Goal: Task Accomplishment & Management: Complete application form

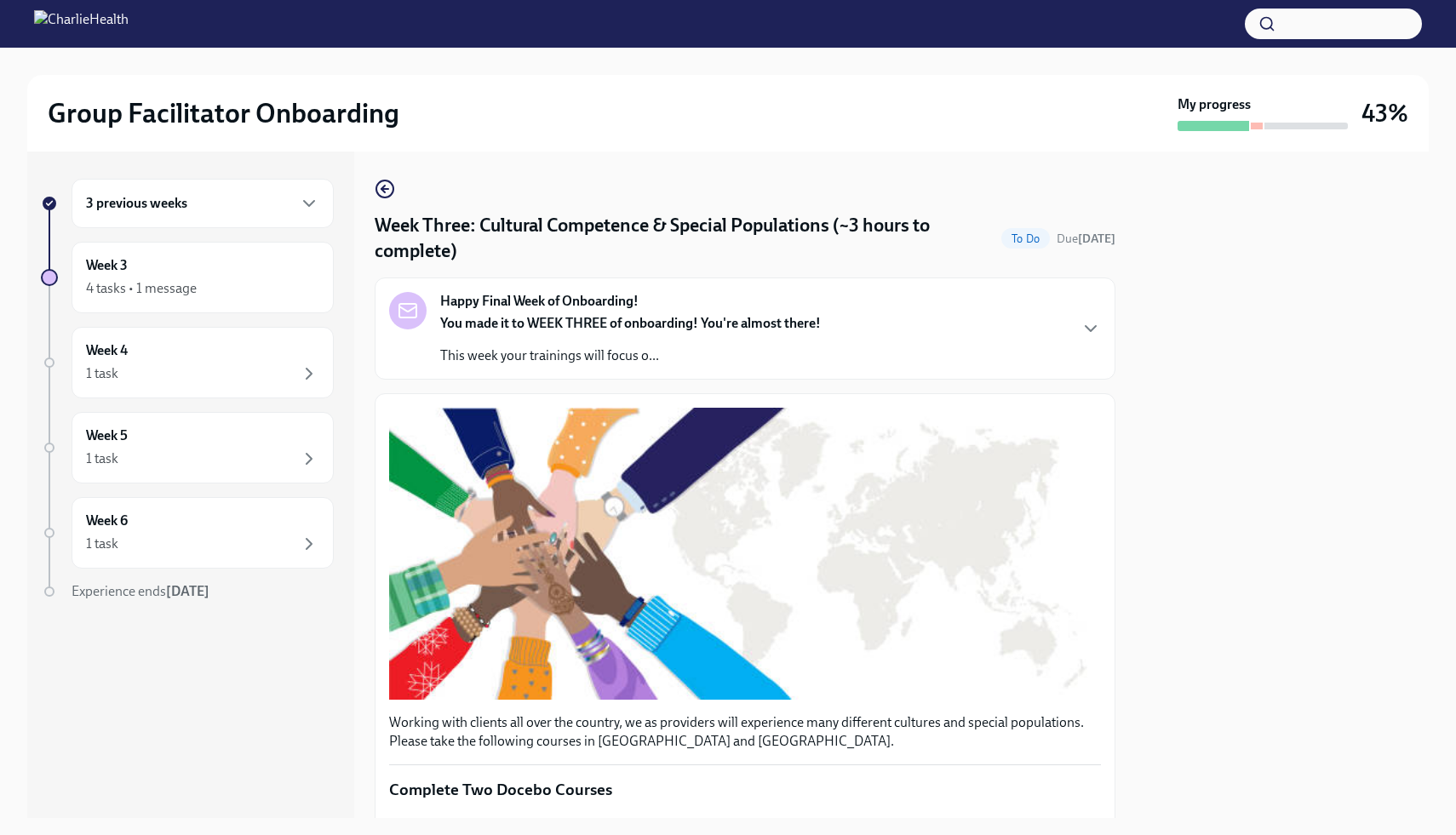
scroll to position [837, 0]
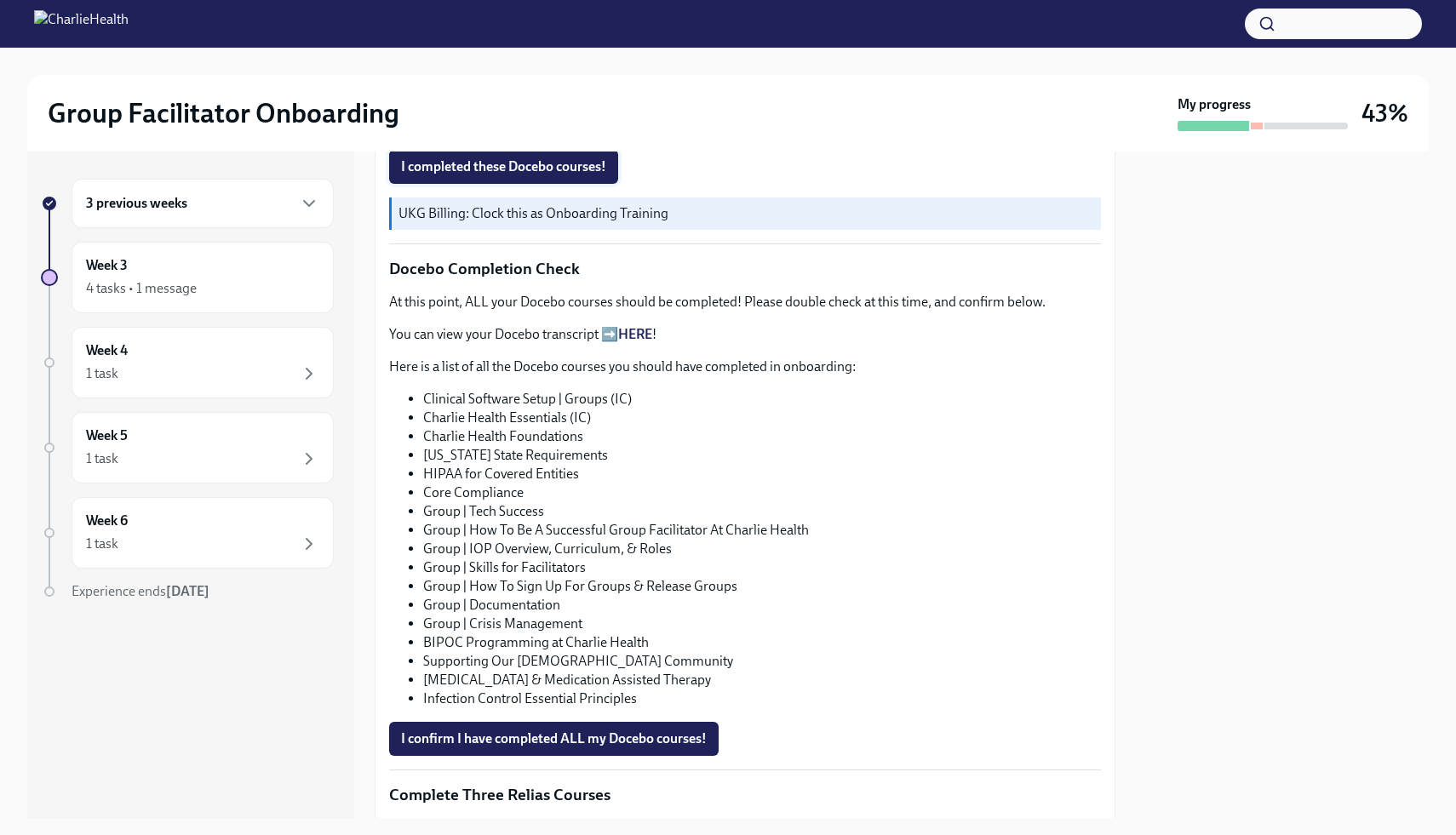
click at [505, 162] on span "I completed these Docebo courses!" at bounding box center [503, 167] width 205 height 17
click at [553, 745] on span "I confirm I have completed ALL my Docebo courses!" at bounding box center [553, 738] width 306 height 17
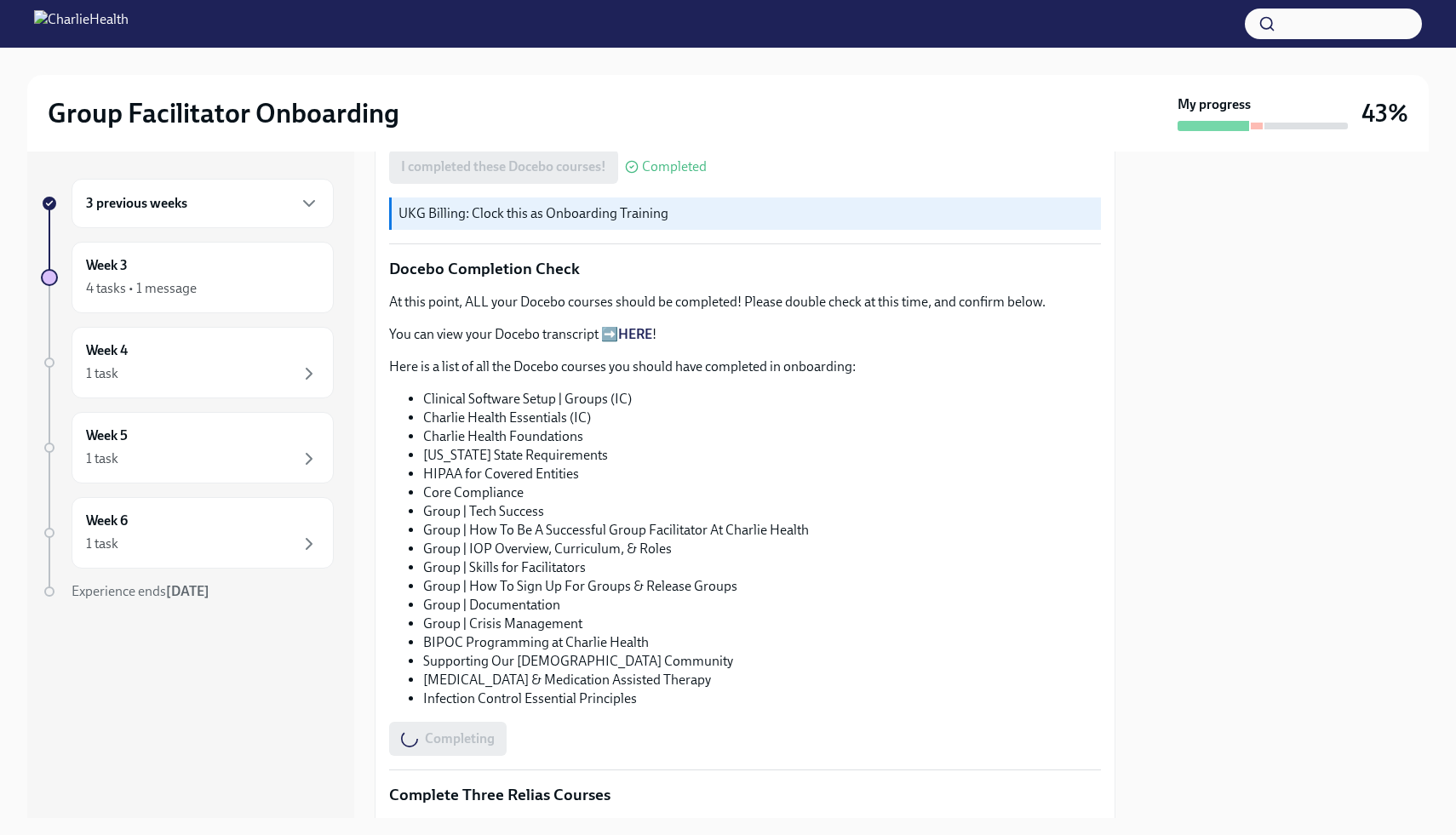
click at [669, 611] on li "Group | Documentation" at bounding box center [762, 605] width 677 height 19
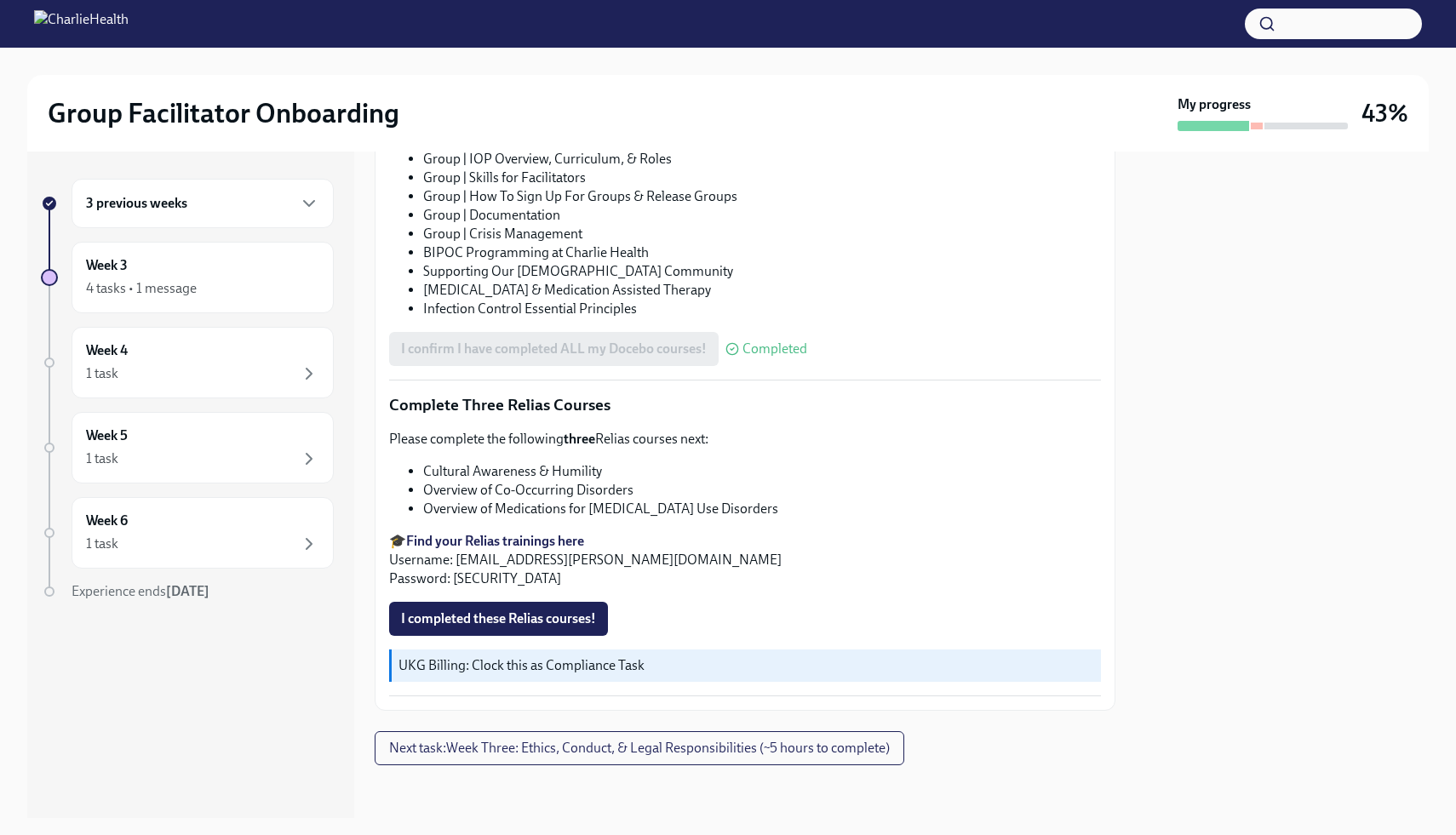
scroll to position [1229, 0]
click at [570, 542] on strong "Find your Relias trainings here" at bounding box center [495, 539] width 178 height 16
click at [1218, 482] on div at bounding box center [1282, 485] width 293 height 667
click at [748, 758] on button "Next task : Week Three: Ethics, Conduct, & Legal Responsibilities (~5 hours to …" at bounding box center [639, 746] width 529 height 34
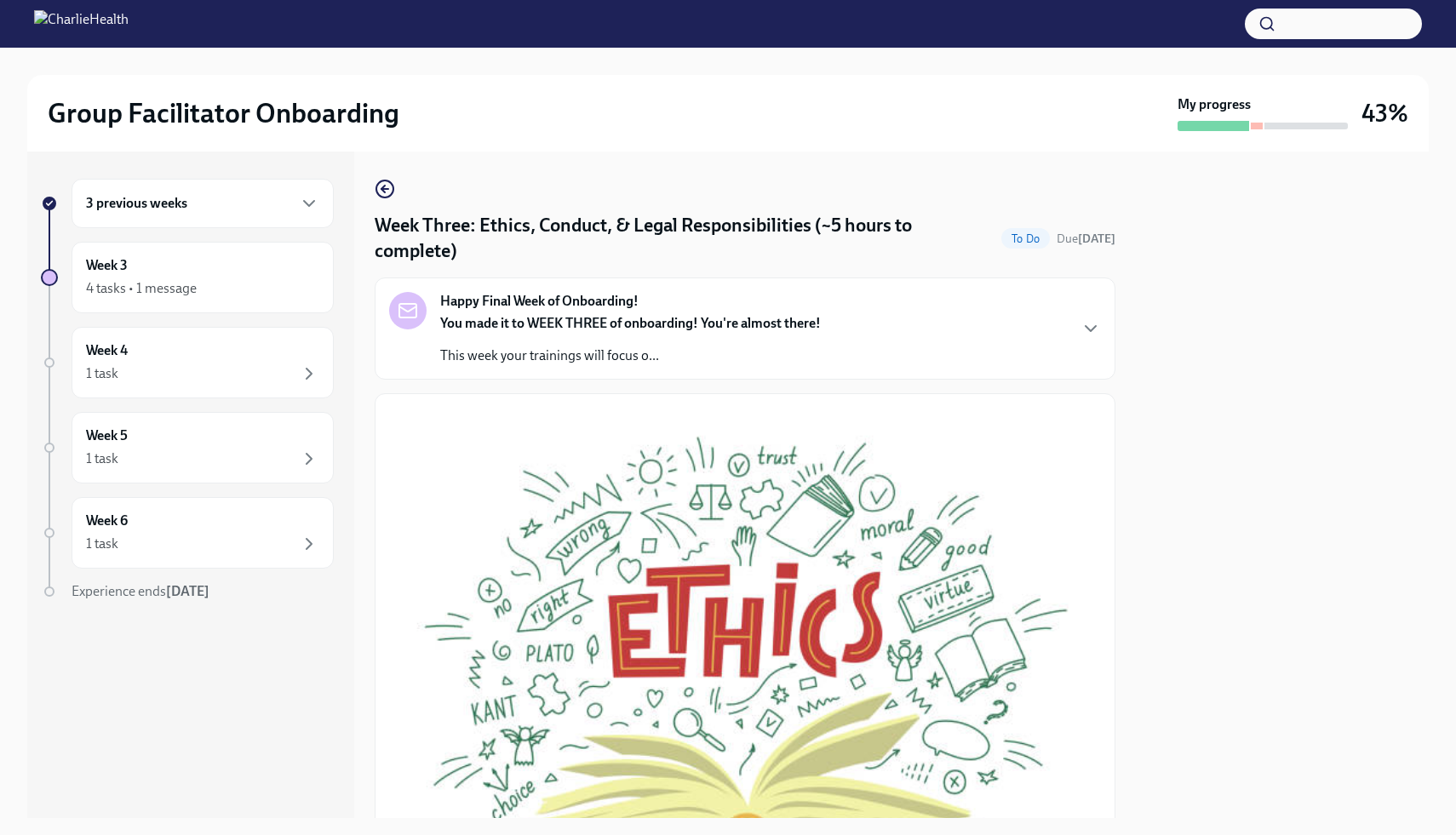
click at [1104, 260] on div "Week Three: Ethics, Conduct, & Legal Responsibilities (~5 hours to complete) To…" at bounding box center [745, 238] width 740 height 51
click at [153, 274] on div "Week 3 4 tasks • 1 message" at bounding box center [202, 277] width 233 height 43
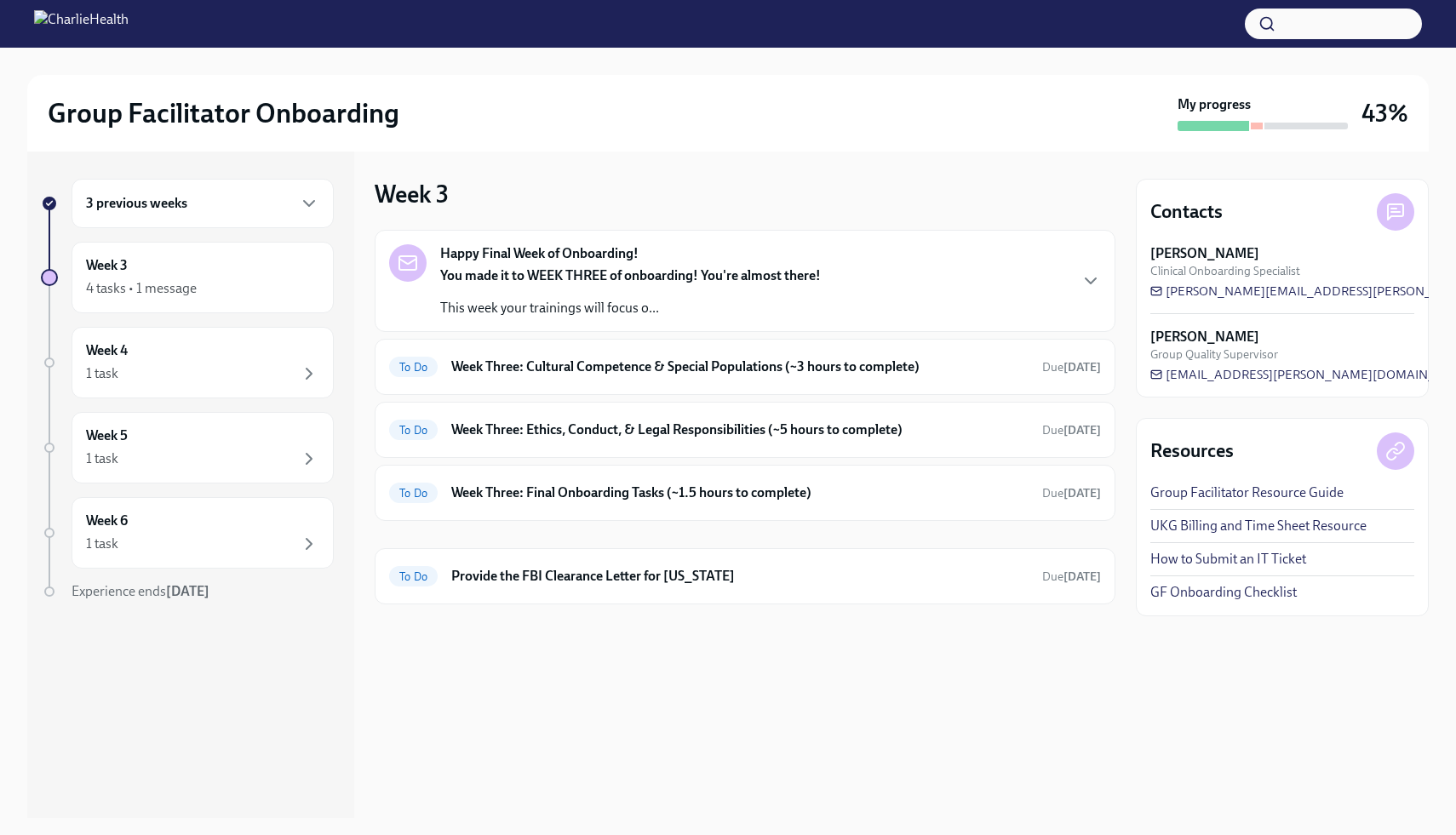
click at [574, 521] on div "Happy Final Week of Onboarding! You made it to WEEK THREE of onboarding! You're…" at bounding box center [745, 417] width 740 height 375
click at [581, 508] on div "To Do Week Three: Final Onboarding Tasks (~1.5 hours to complete) Due [DATE]" at bounding box center [745, 492] width 740 height 56
click at [550, 496] on h6 "Week Three: Final Onboarding Tasks (~1.5 hours to complete)" at bounding box center [740, 492] width 577 height 19
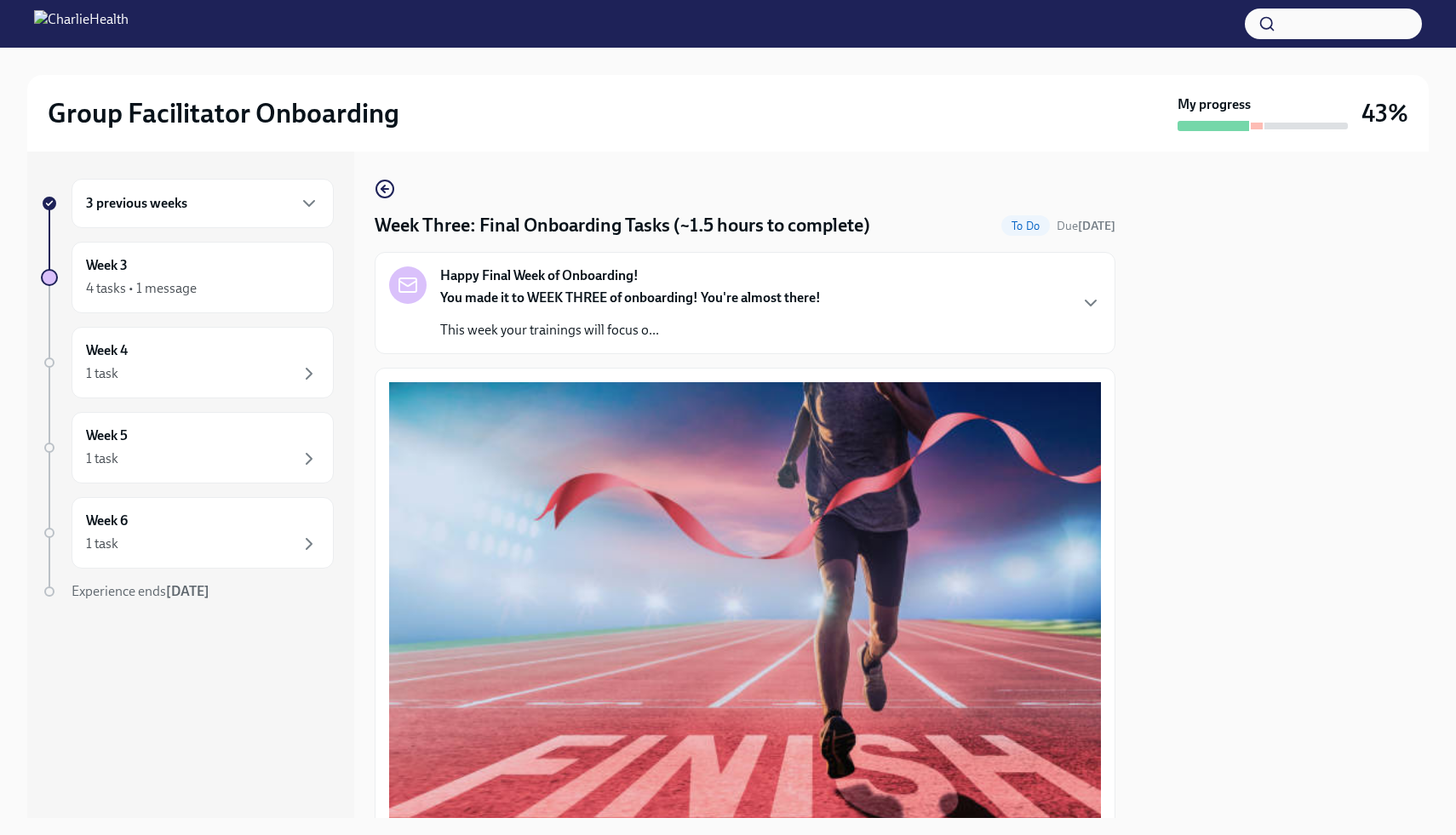
click at [1124, 349] on div "3 previous weeks Week 3 4 tasks • 1 message Week 4 1 task Week 5 1 task Week 6 …" at bounding box center [728, 485] width 1402 height 667
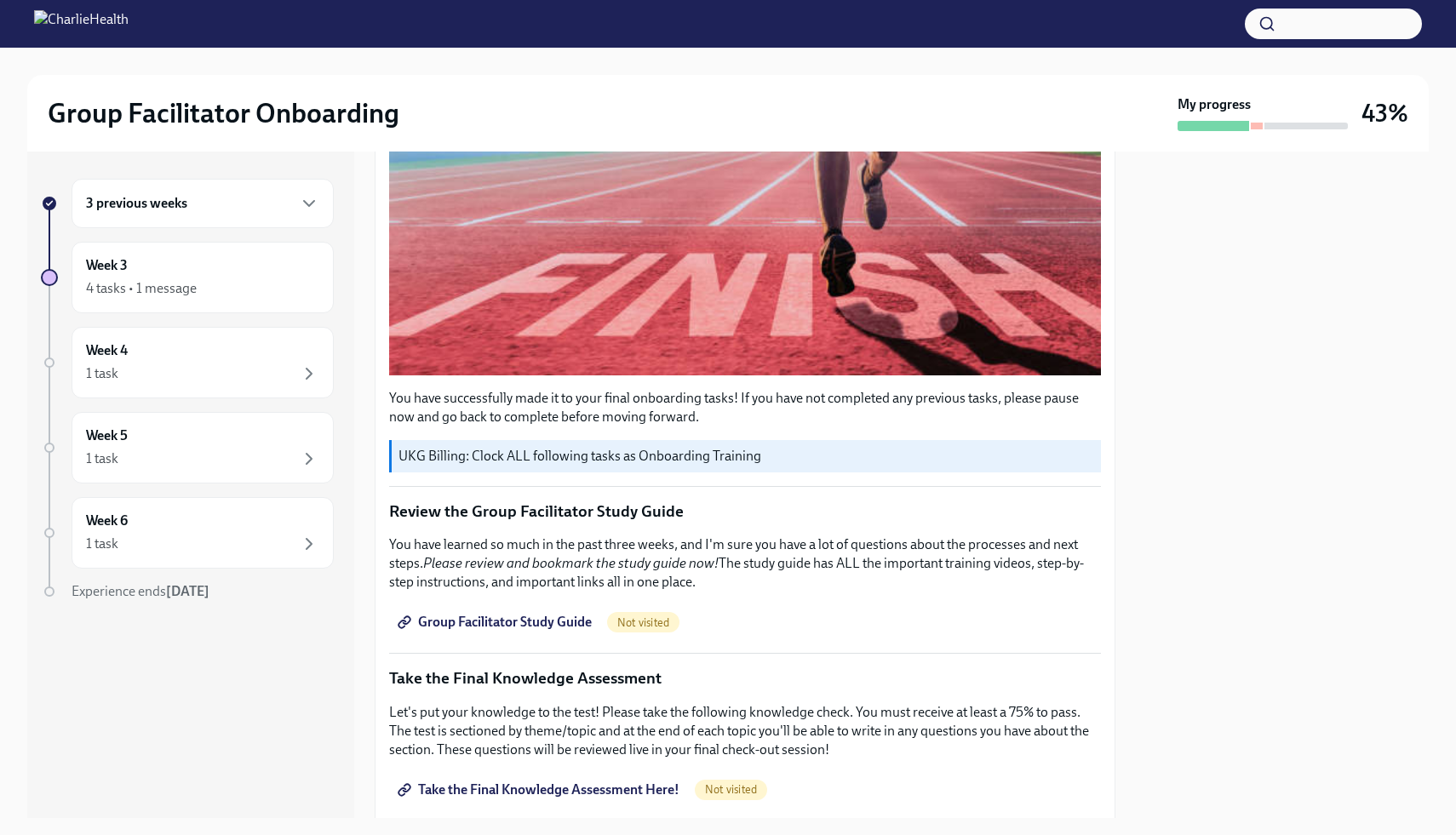
scroll to position [516, 0]
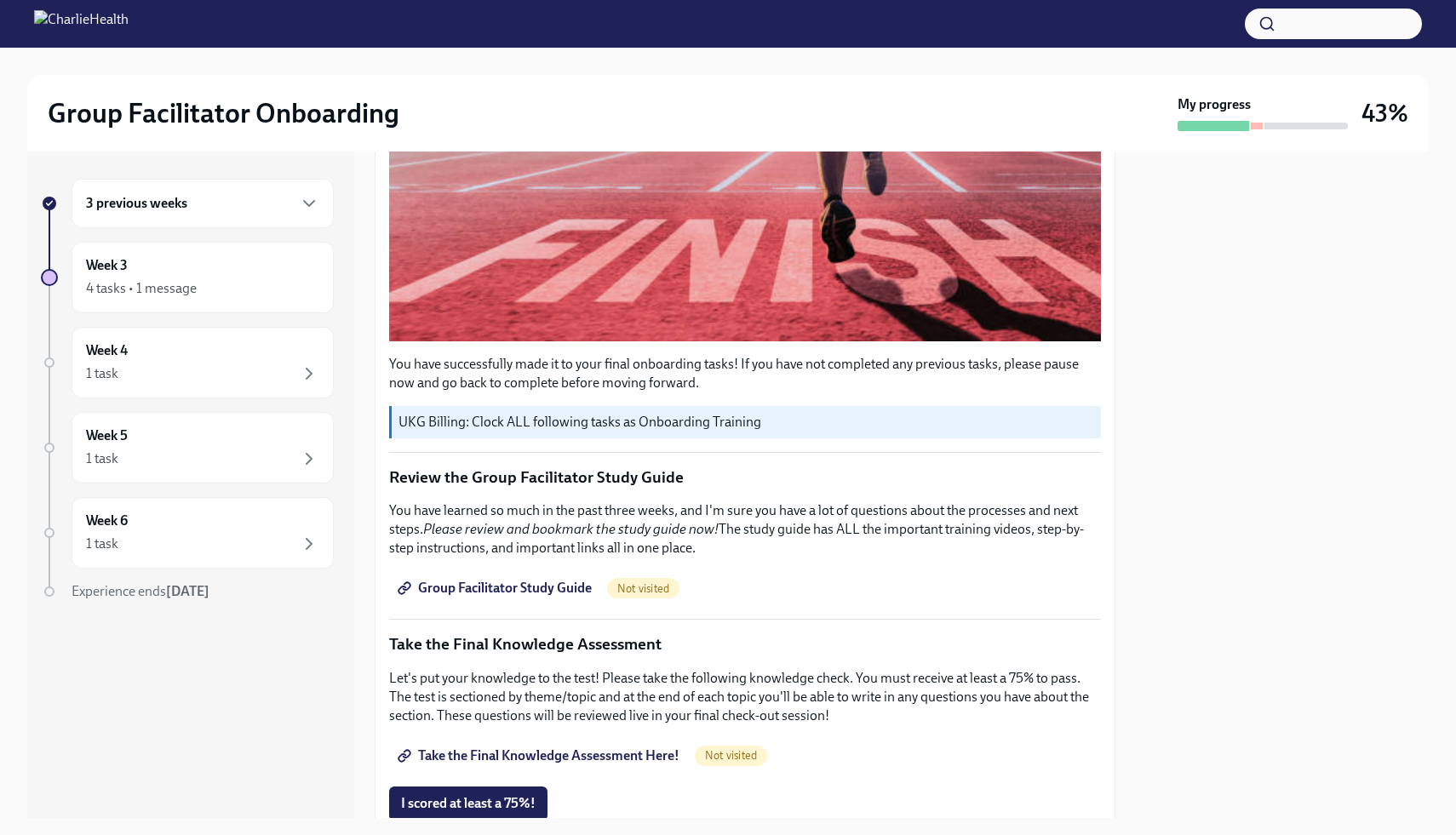
click at [557, 589] on span "Group Facilitator Study Guide" at bounding box center [496, 588] width 191 height 17
click at [578, 761] on span "Take the Final Knowledge Assessment Here!" at bounding box center [540, 755] width 278 height 17
click at [1014, 567] on div "You have successfully made it to your final onboarding tasks! If you have not c…" at bounding box center [745, 637] width 712 height 1543
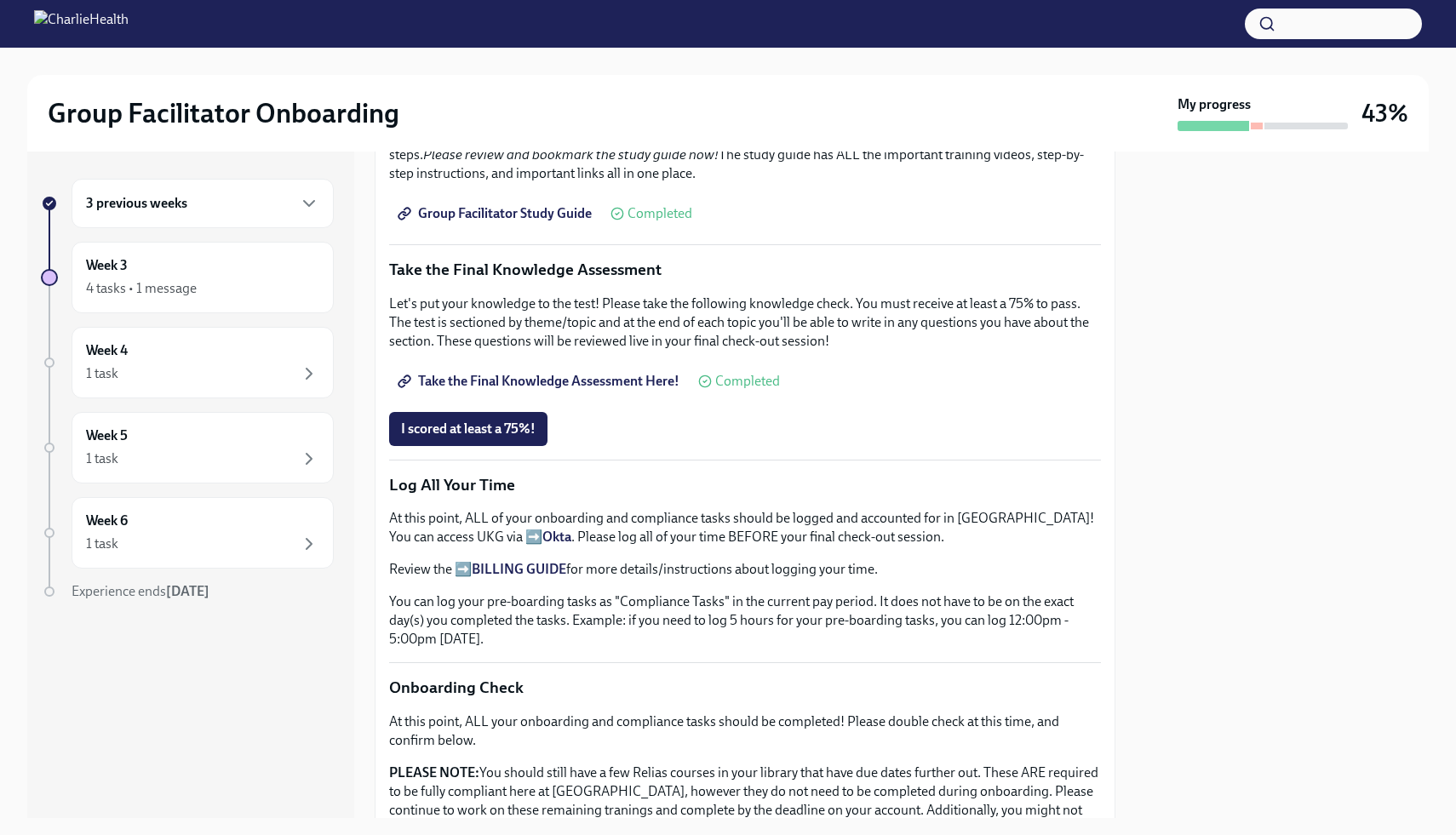
scroll to position [925, 0]
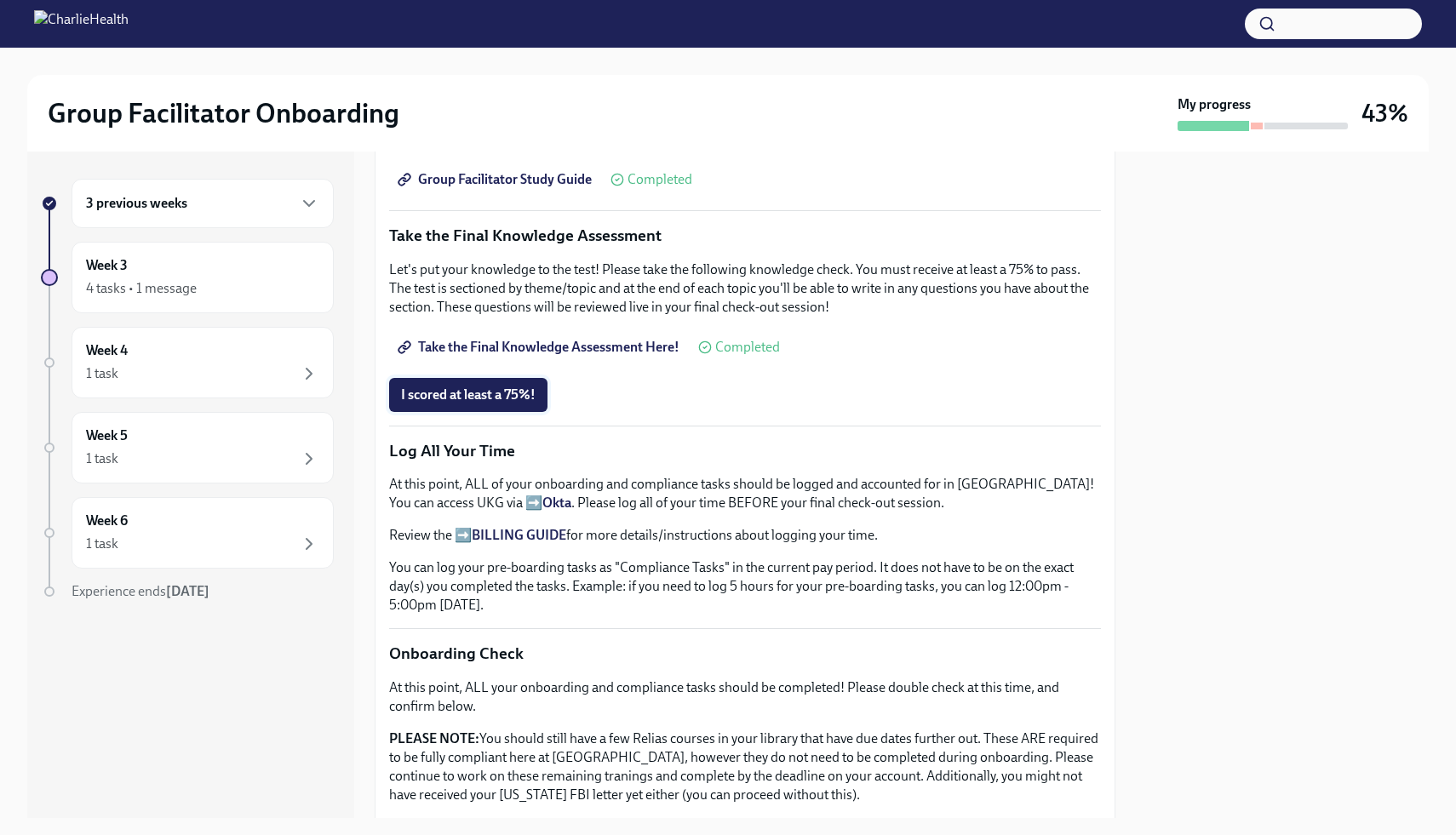
click at [480, 400] on span "I scored at least a 75%!" at bounding box center [468, 394] width 135 height 17
click at [625, 443] on p "Log All Your Time" at bounding box center [745, 450] width 712 height 22
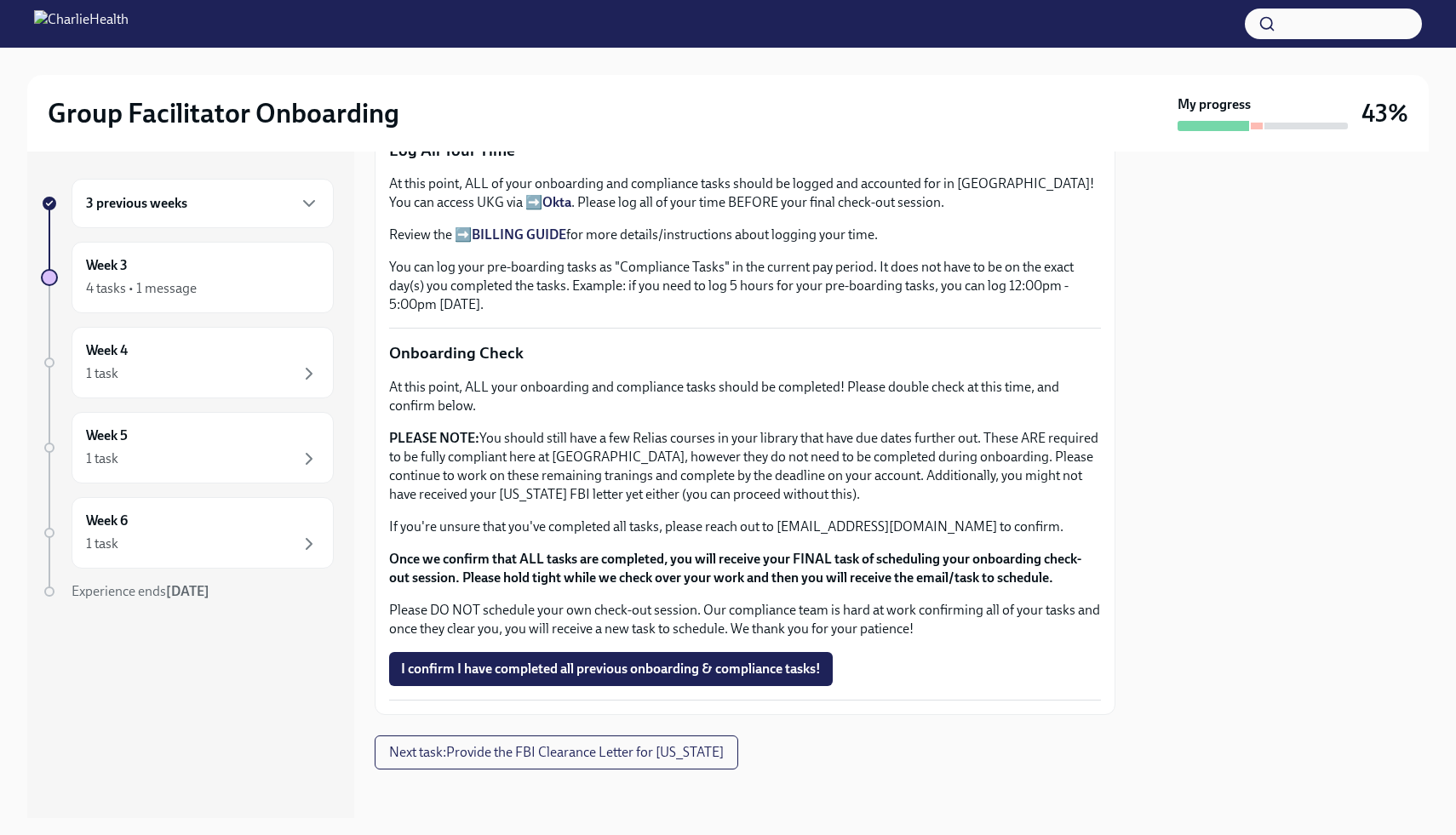
scroll to position [1231, 0]
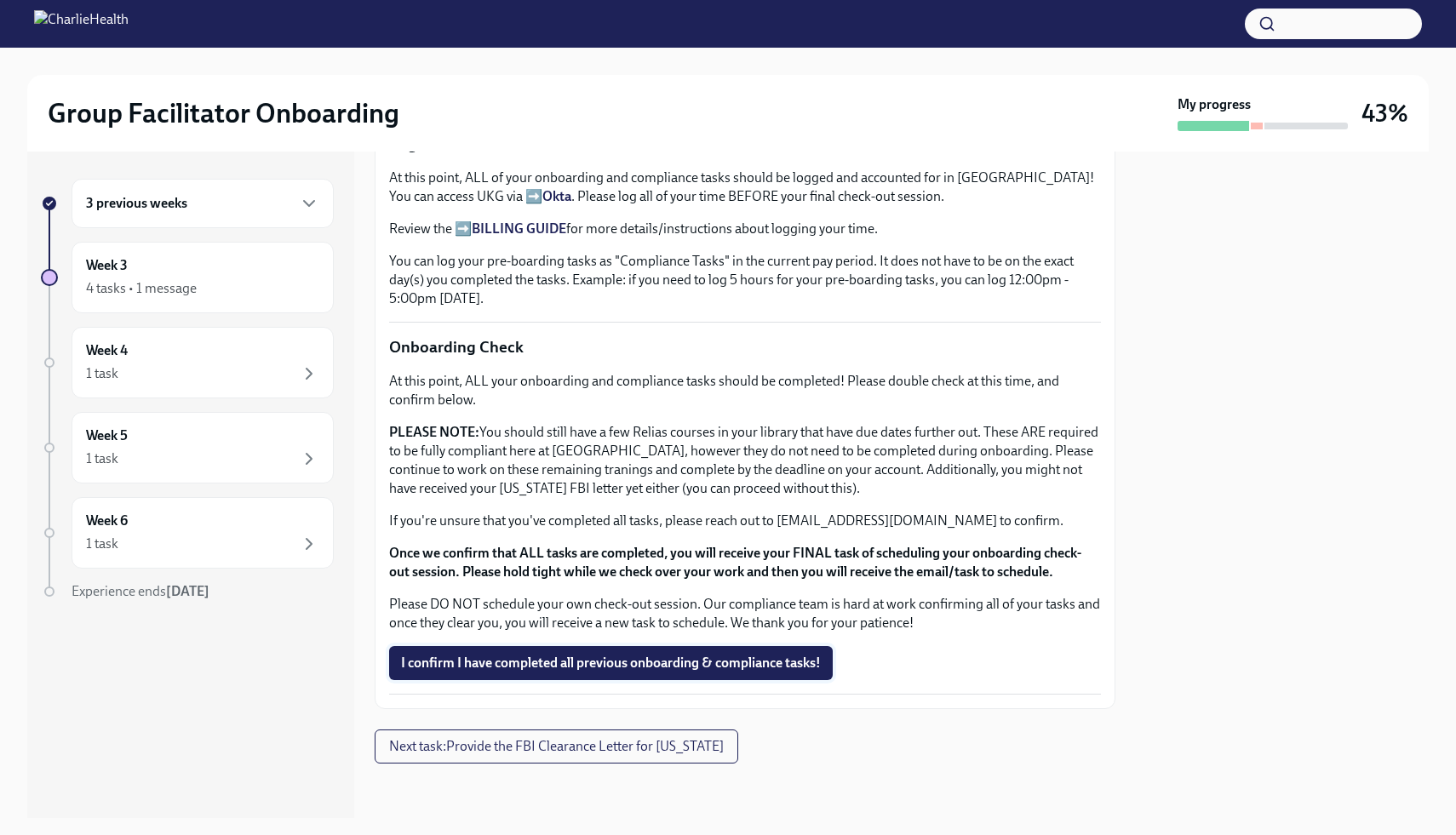
click at [590, 655] on span "I confirm I have completed all previous onboarding & compliance tasks!" at bounding box center [610, 662] width 419 height 17
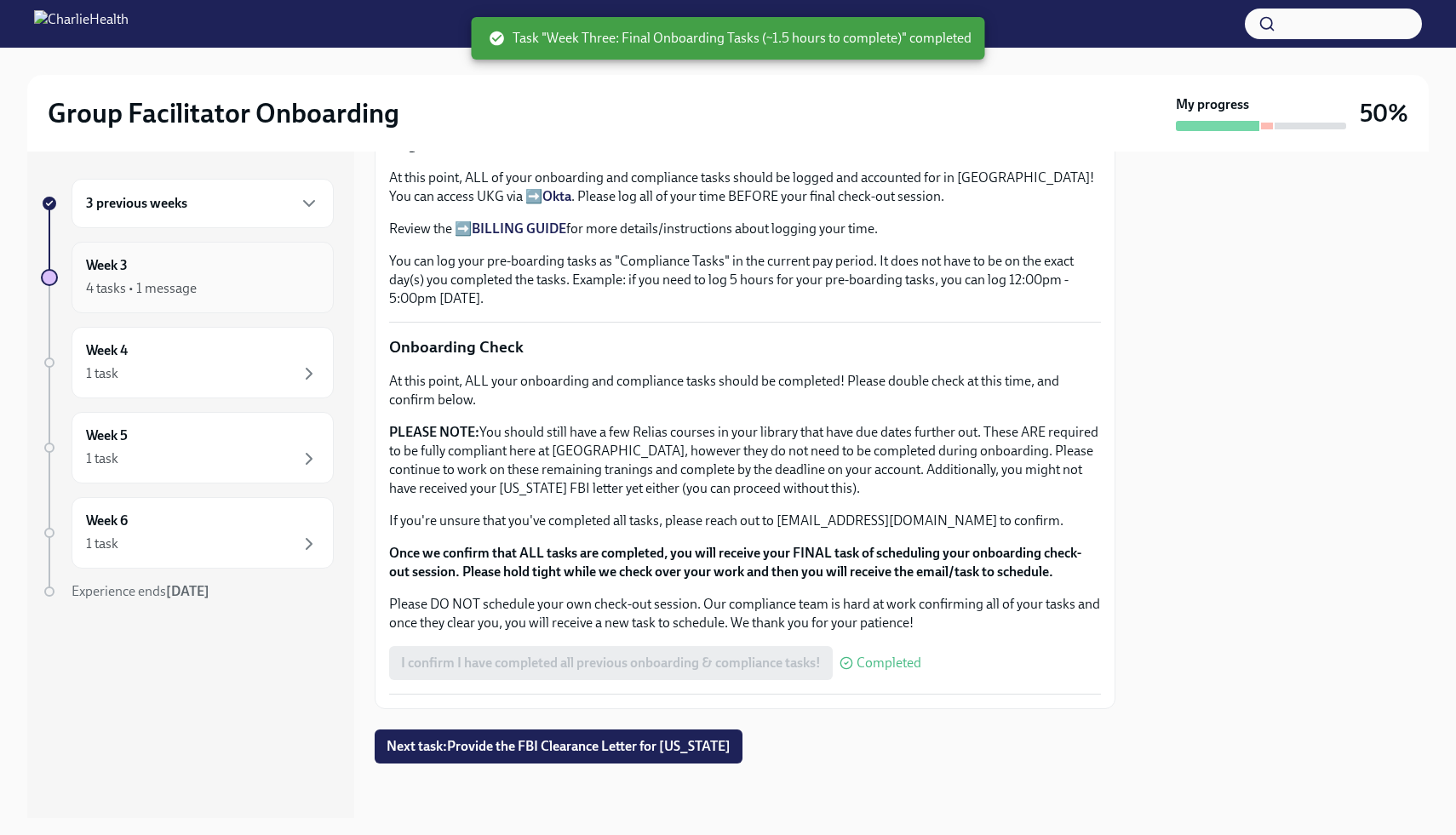
click at [247, 284] on div "4 tasks • 1 message" at bounding box center [202, 288] width 233 height 20
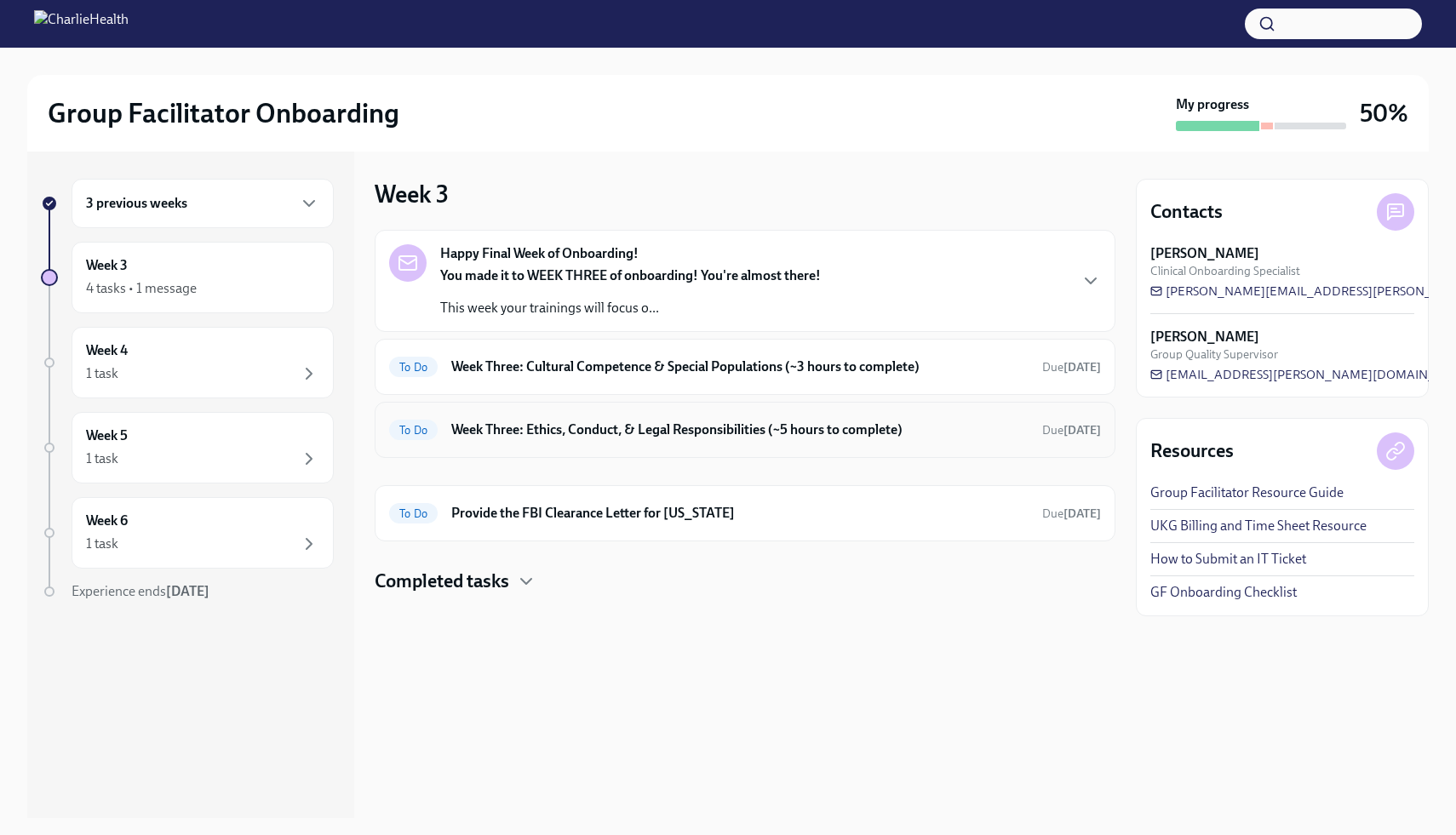
click at [714, 434] on h6 "Week Three: Ethics, Conduct, & Legal Responsibilities (~5 hours to complete)" at bounding box center [740, 429] width 577 height 19
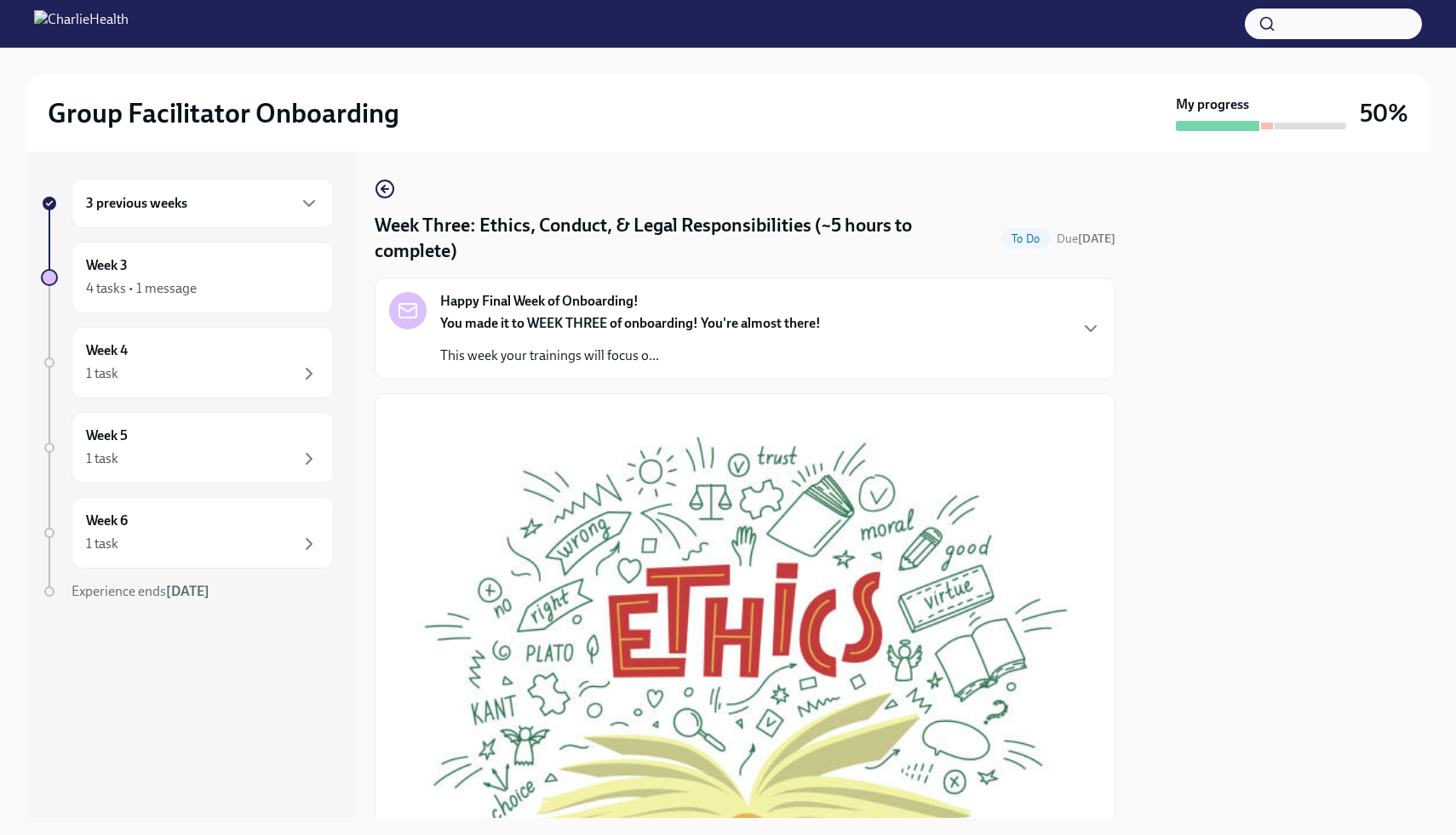
click at [883, 364] on div "Happy Final Week of Onboarding! You made it to WEEK THREE of onboarding! You're…" at bounding box center [745, 328] width 712 height 74
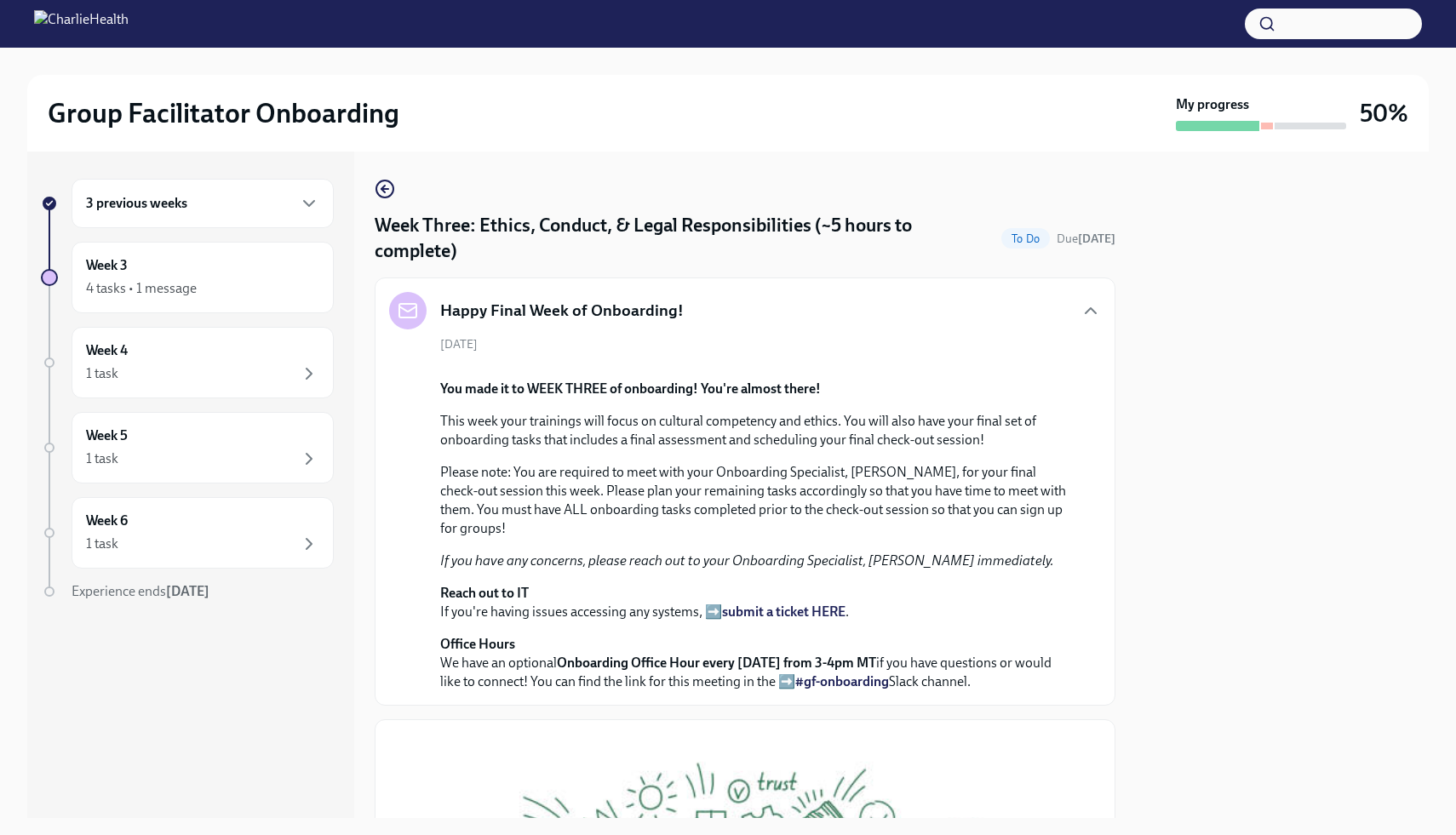
click at [861, 366] on button "Zoom image" at bounding box center [756, 366] width 633 height 0
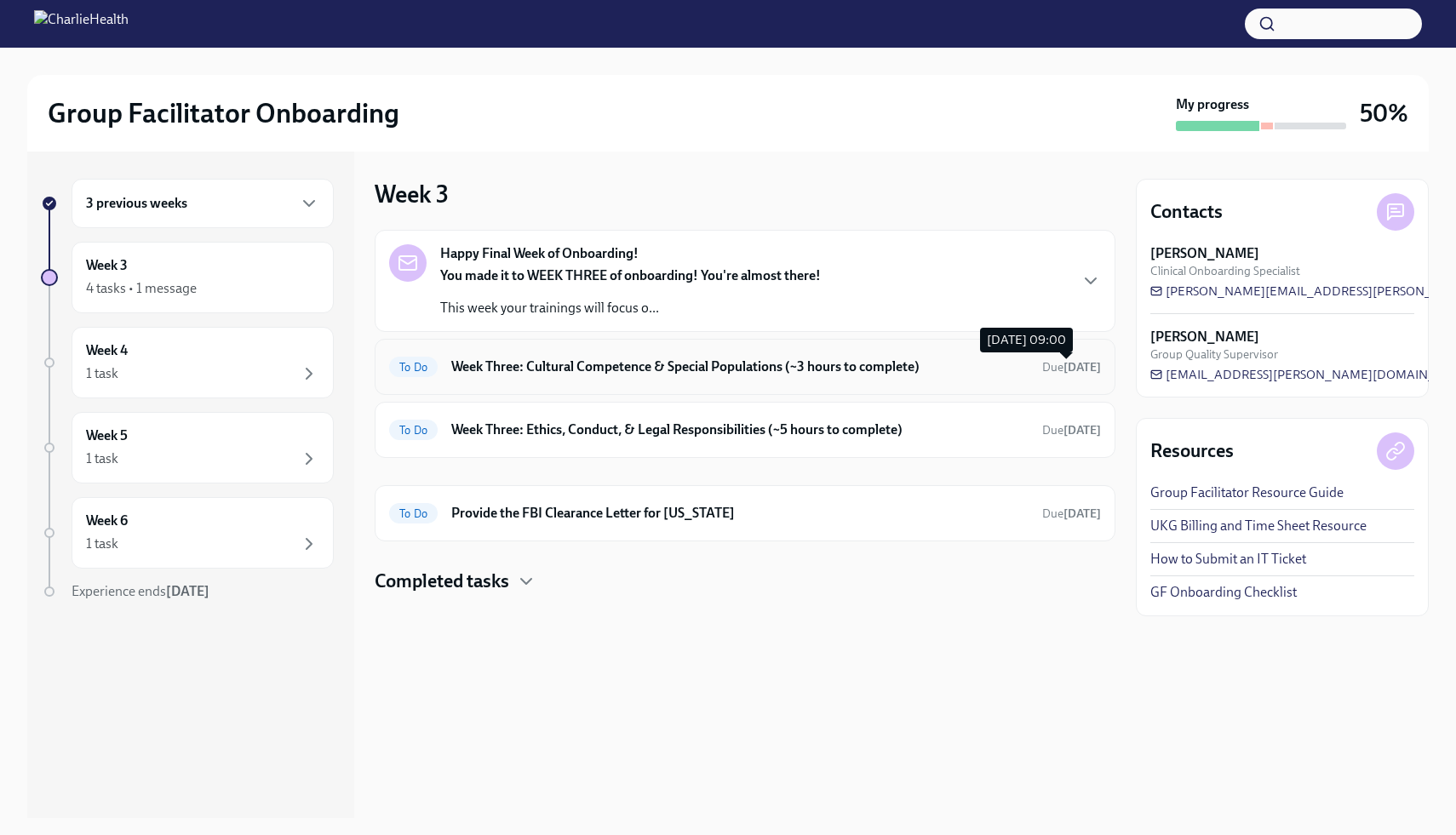
click at [1055, 363] on span "Due [DATE]" at bounding box center [1071, 367] width 59 height 14
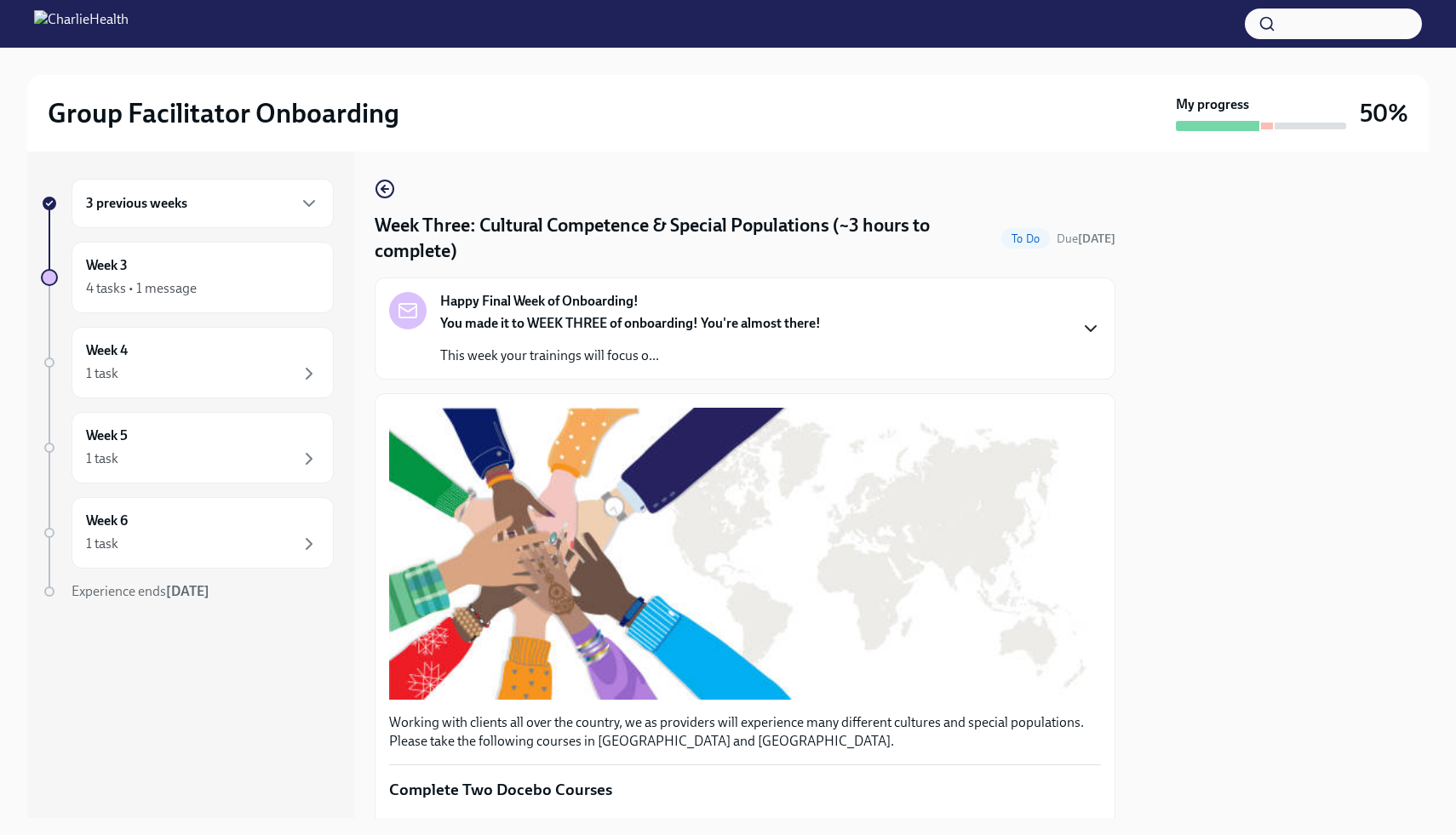
click at [1086, 332] on icon "button" at bounding box center [1091, 328] width 20 height 20
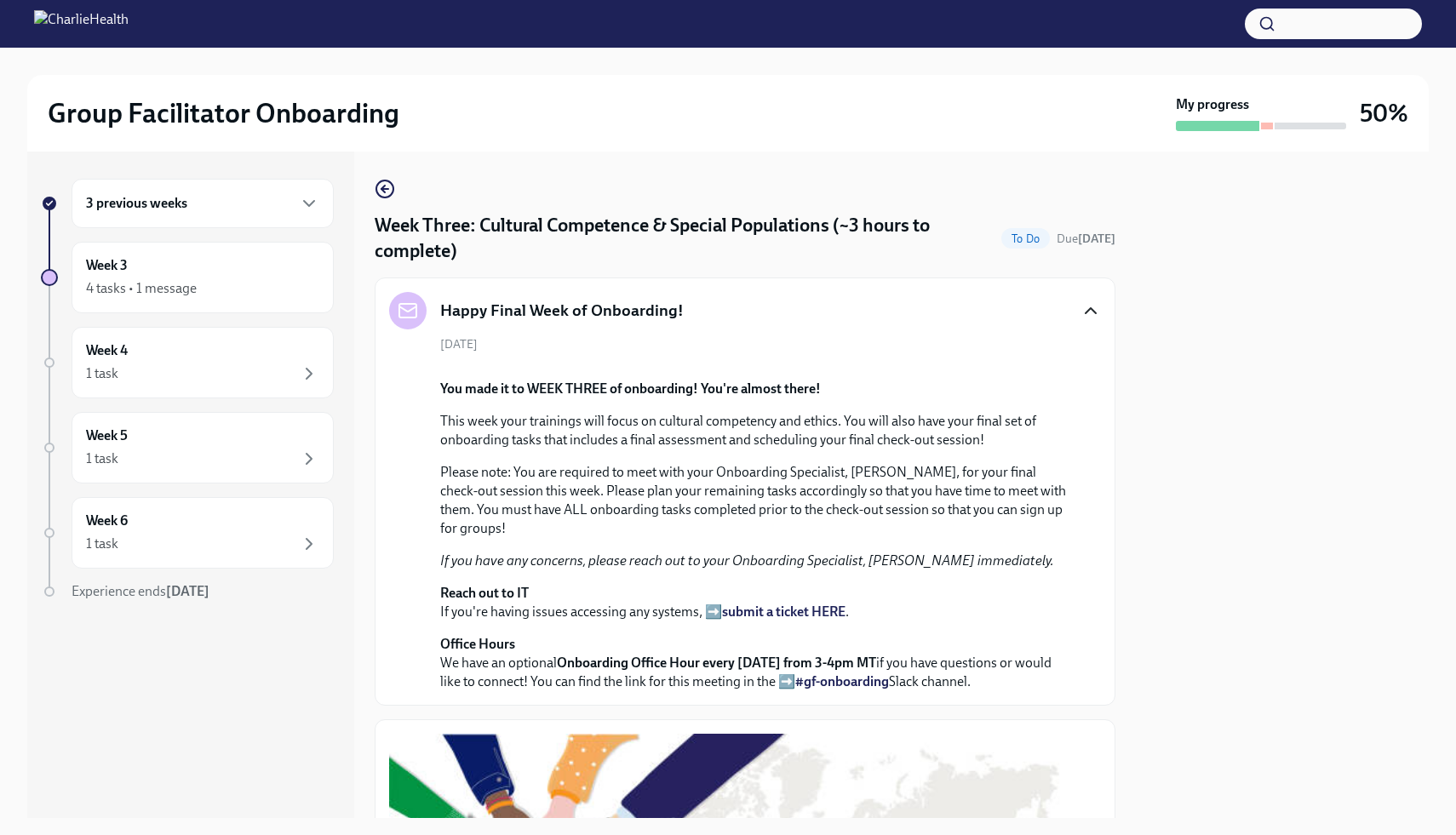
click at [1186, 340] on div at bounding box center [1282, 485] width 293 height 667
click at [1082, 691] on div "[DATE] You made it to WEEK THREE of onboarding! You're almost there! This week …" at bounding box center [745, 513] width 712 height 355
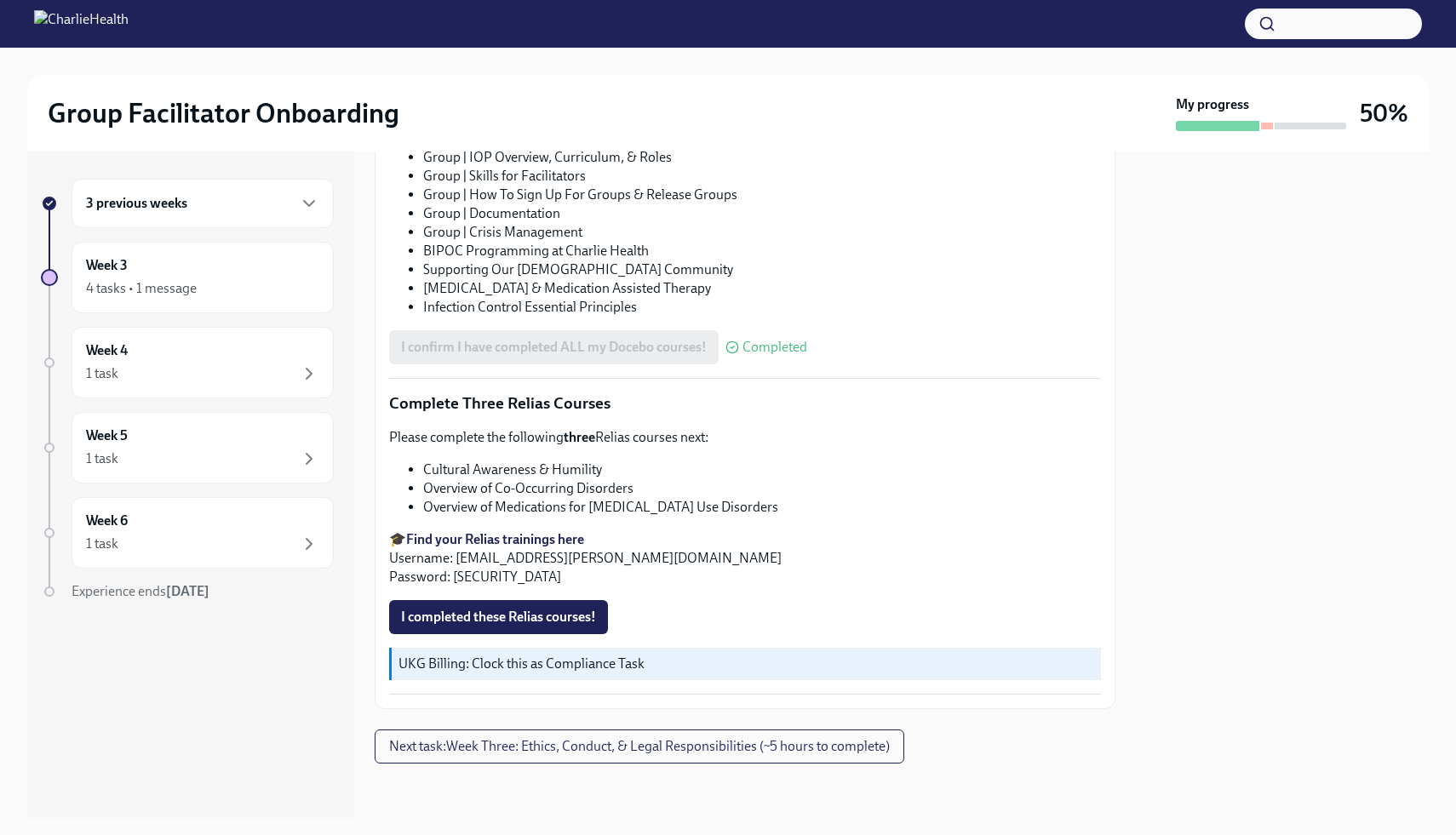
scroll to position [1910, 0]
